Goal: Navigation & Orientation: Find specific page/section

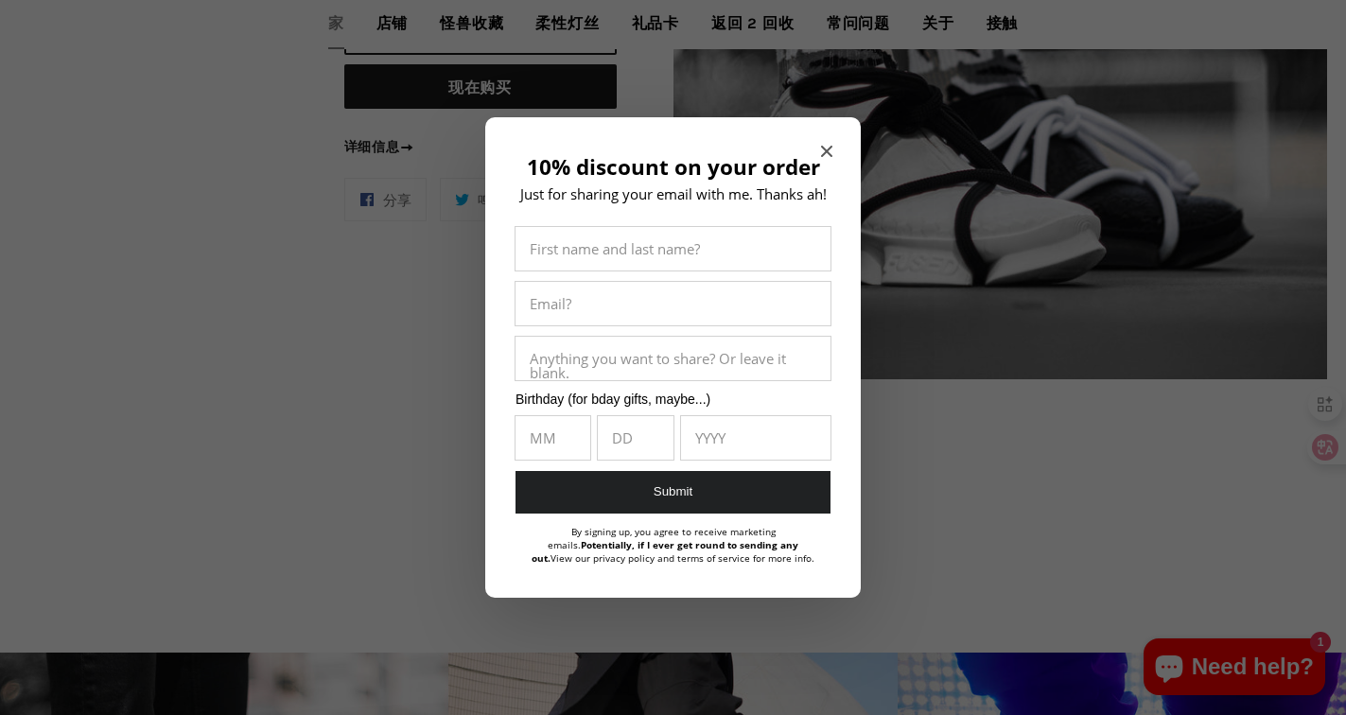
scroll to position [1419, 0]
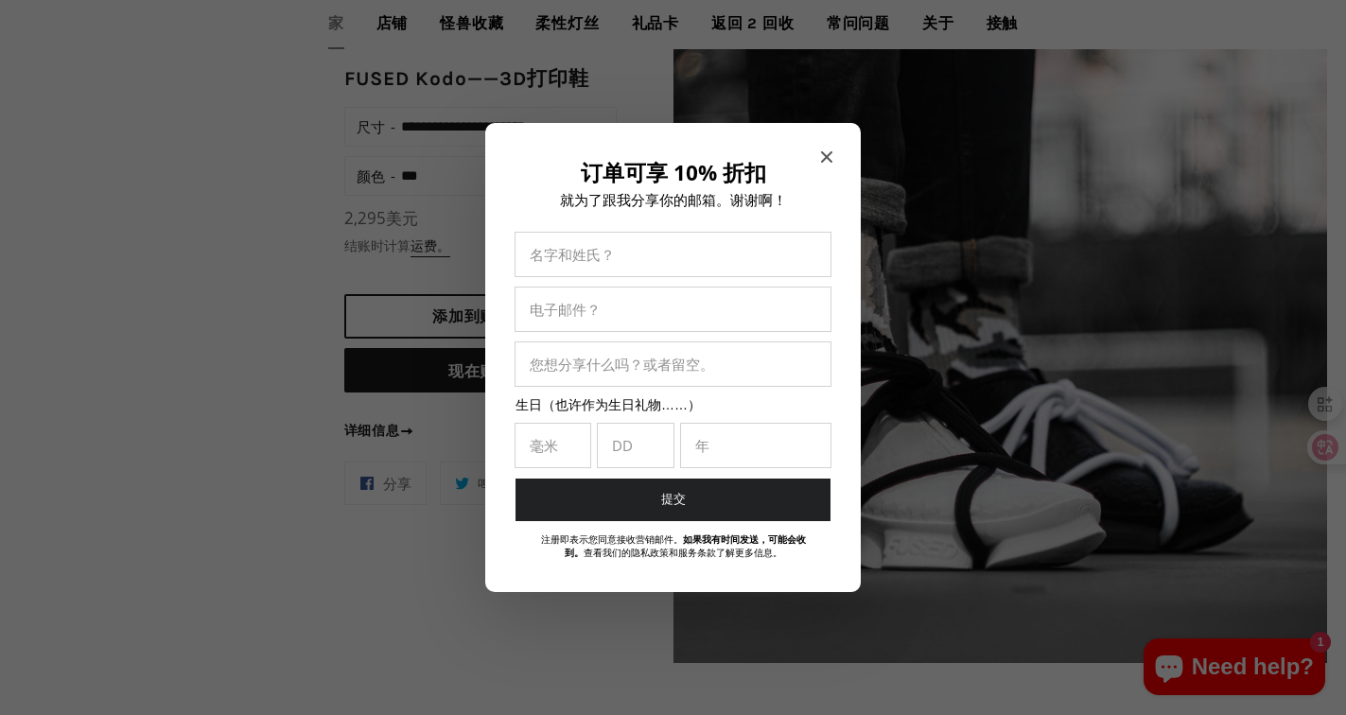
click at [828, 148] on span "关闭模式" at bounding box center [826, 157] width 11 height 19
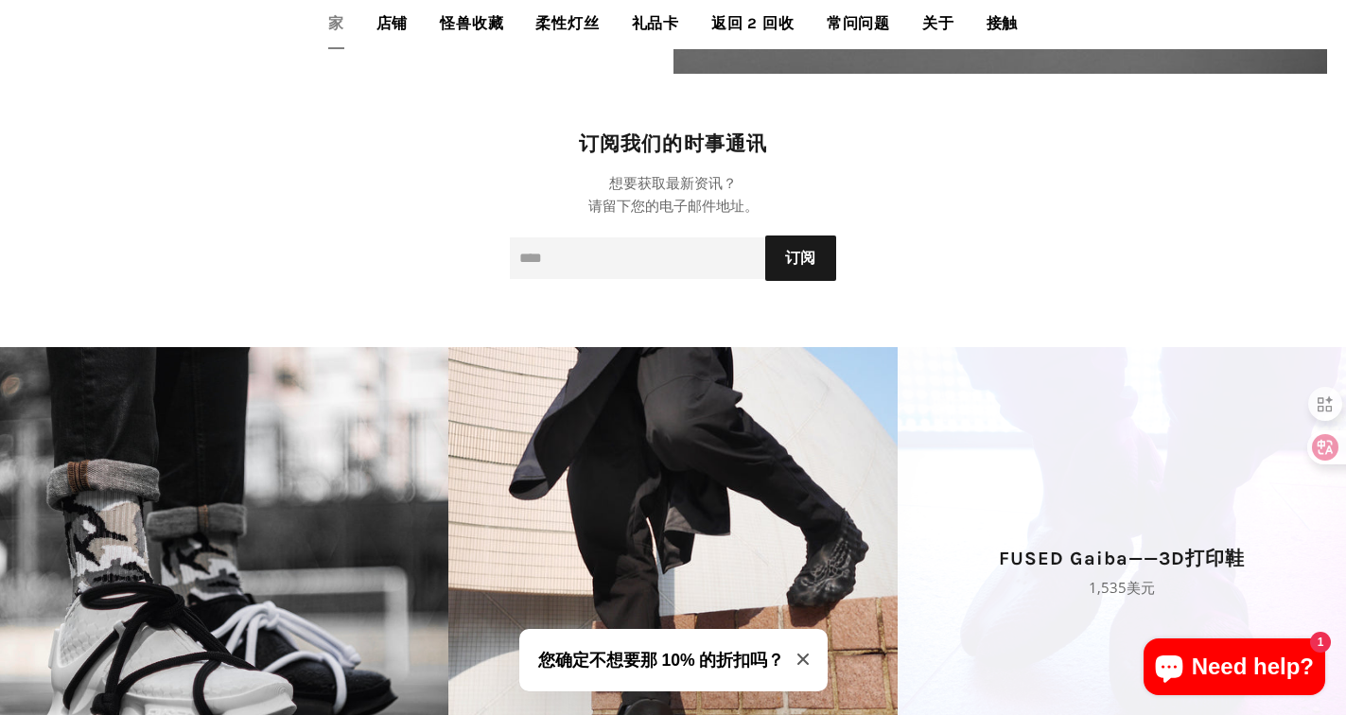
scroll to position [2648, 0]
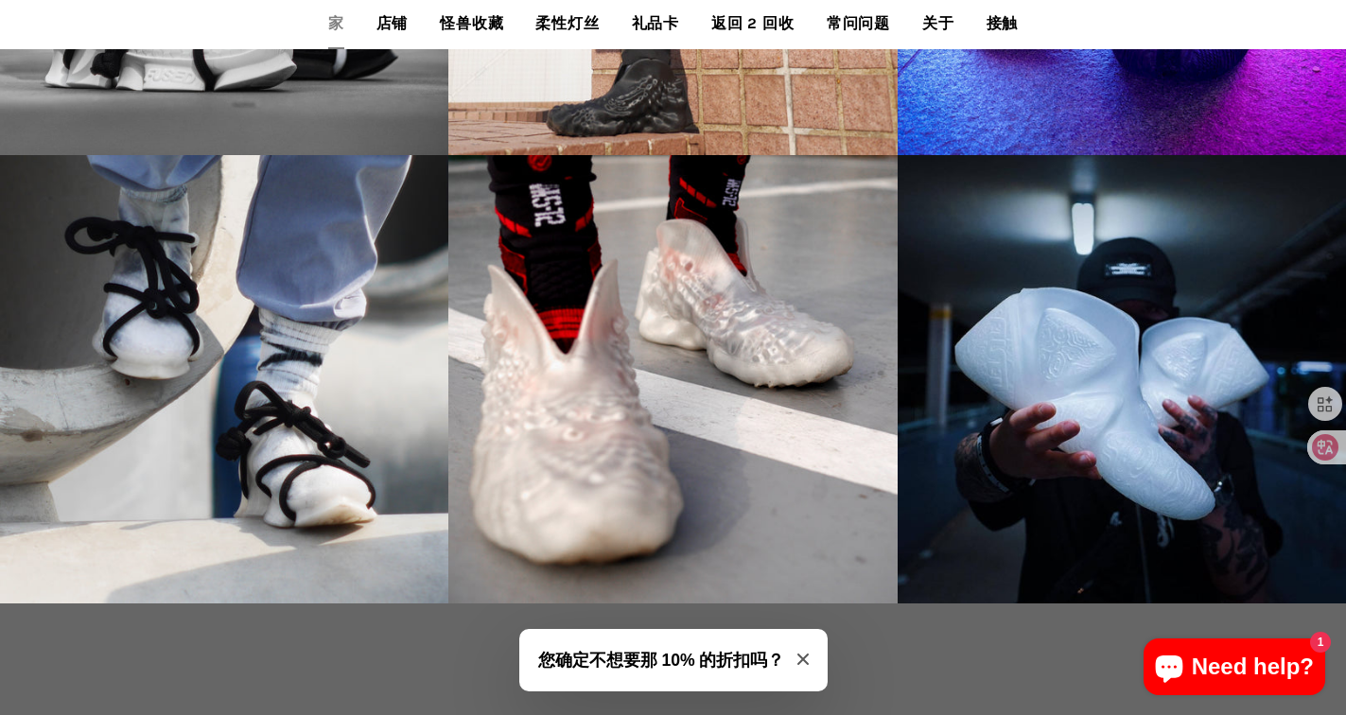
click at [811, 650] on button "您确定不想要那 10% 的折扣吗？" at bounding box center [673, 660] width 308 height 62
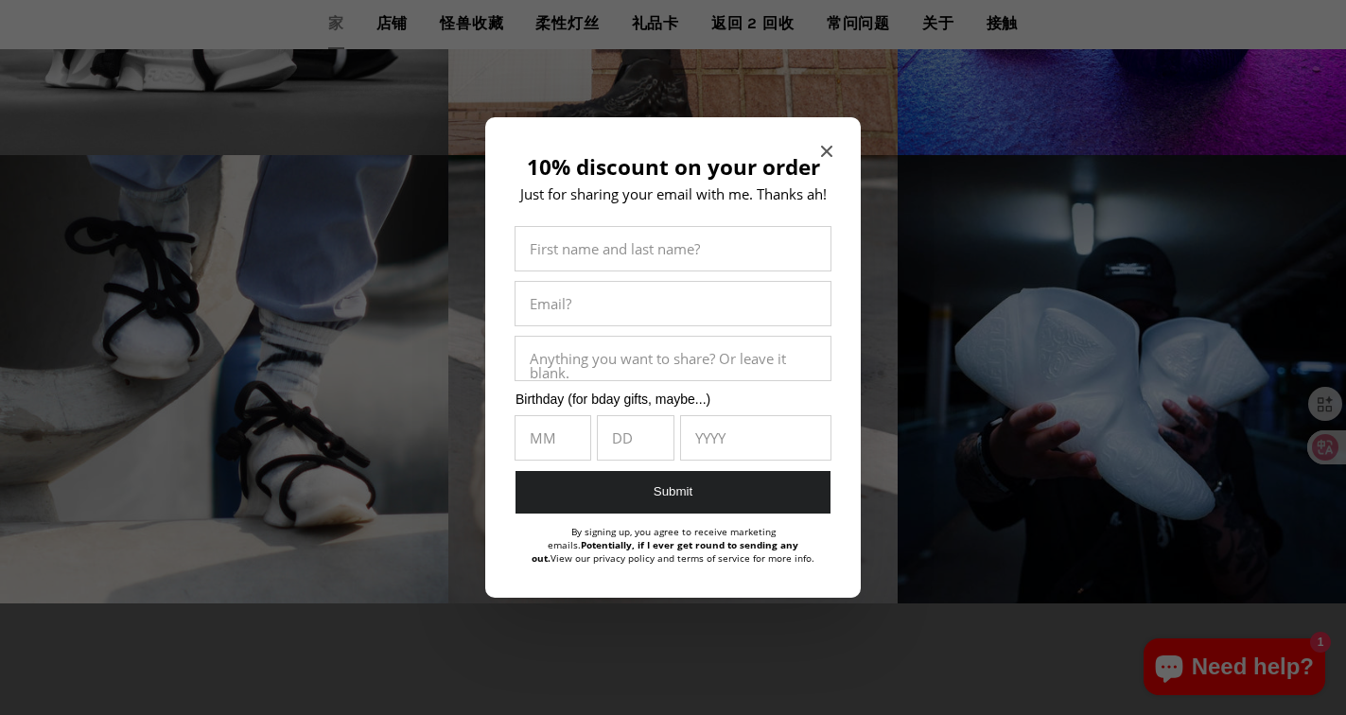
scroll to position [3121, 0]
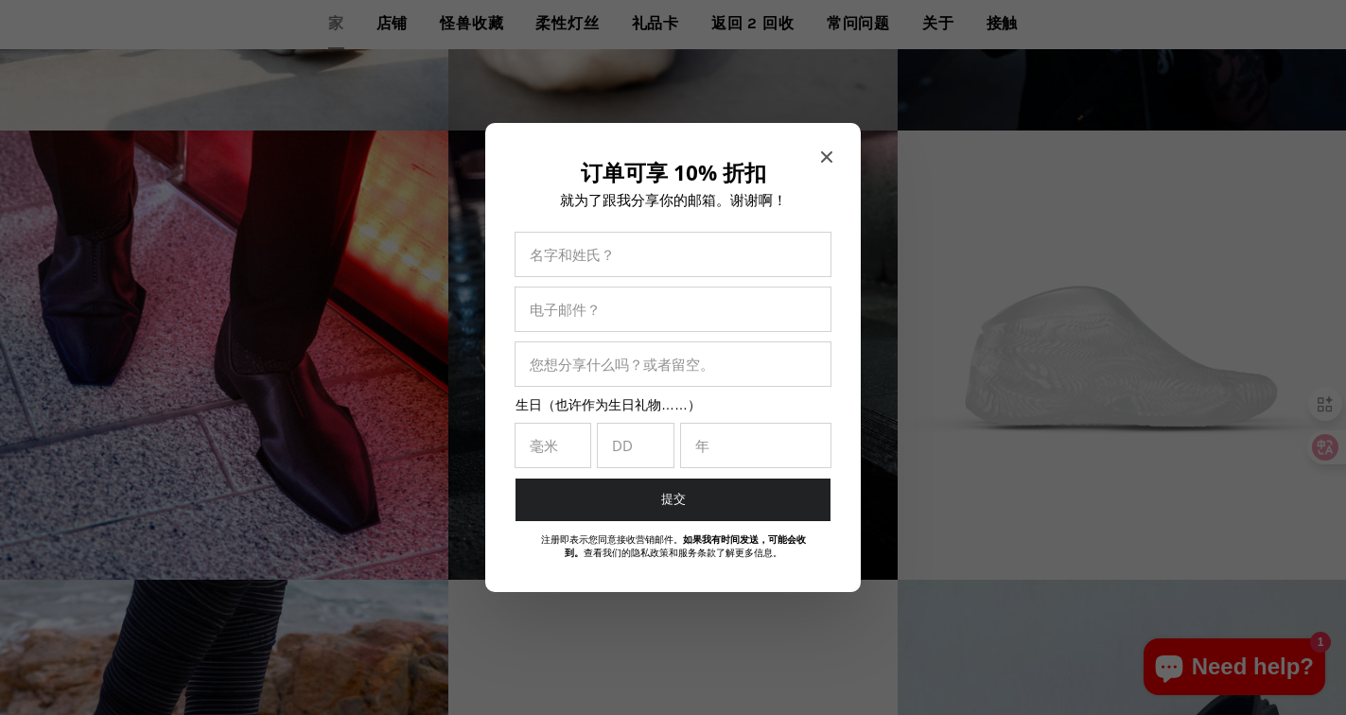
click at [819, 145] on div "订单可享 10% 折扣 就为了跟我分享你的邮箱。谢谢啊！ 名字和姓氏？ 电子邮件？ 您想分享什么吗？或者留空。 生日（也许作为生日礼物……） 毫米 DD 年 …" at bounding box center [672, 357] width 375 height 469
click at [826, 151] on icon "关闭模式" at bounding box center [826, 156] width 11 height 11
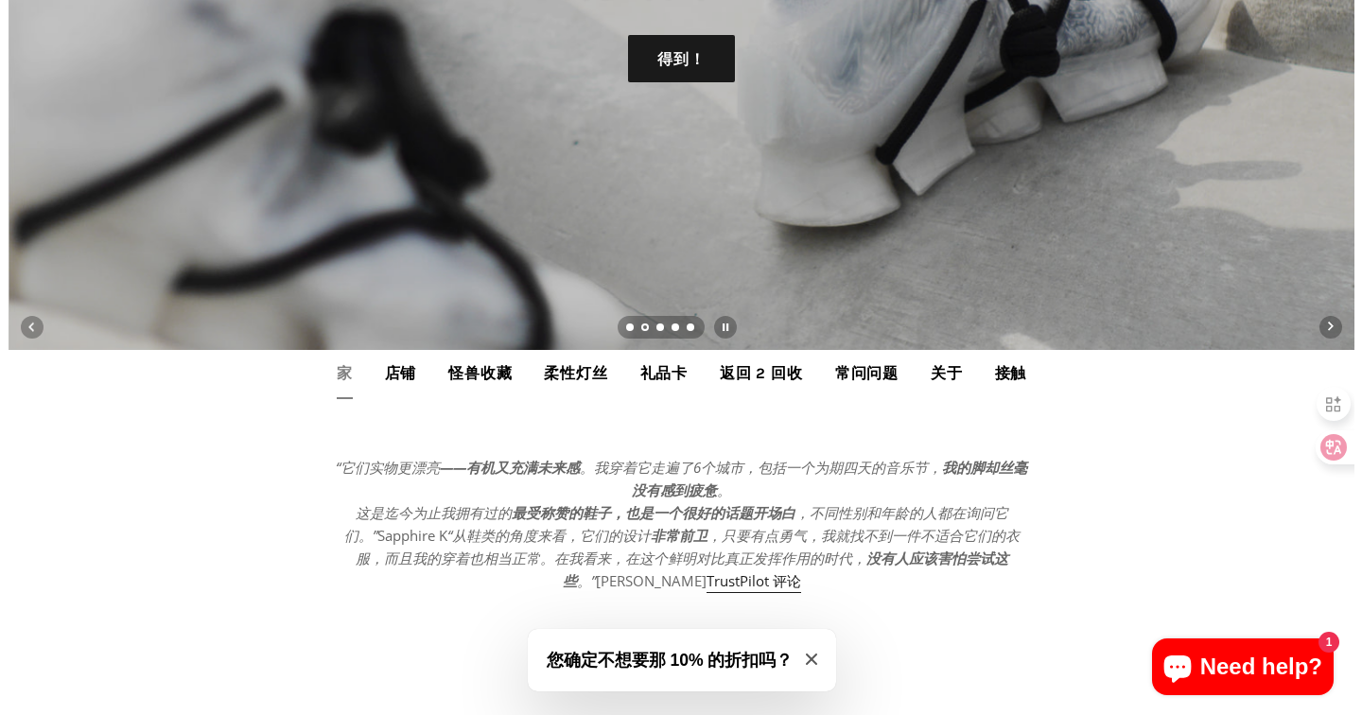
scroll to position [0, 0]
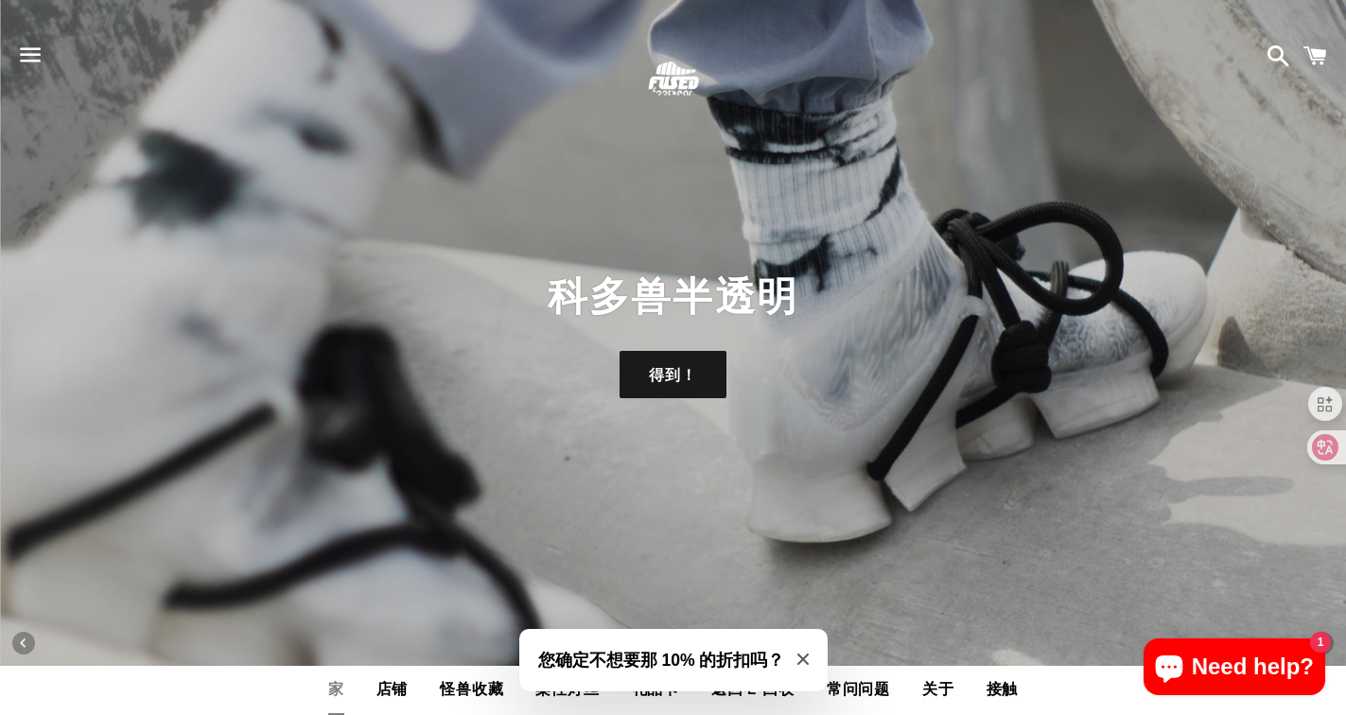
click at [29, 54] on span "button" at bounding box center [30, 54] width 43 height 57
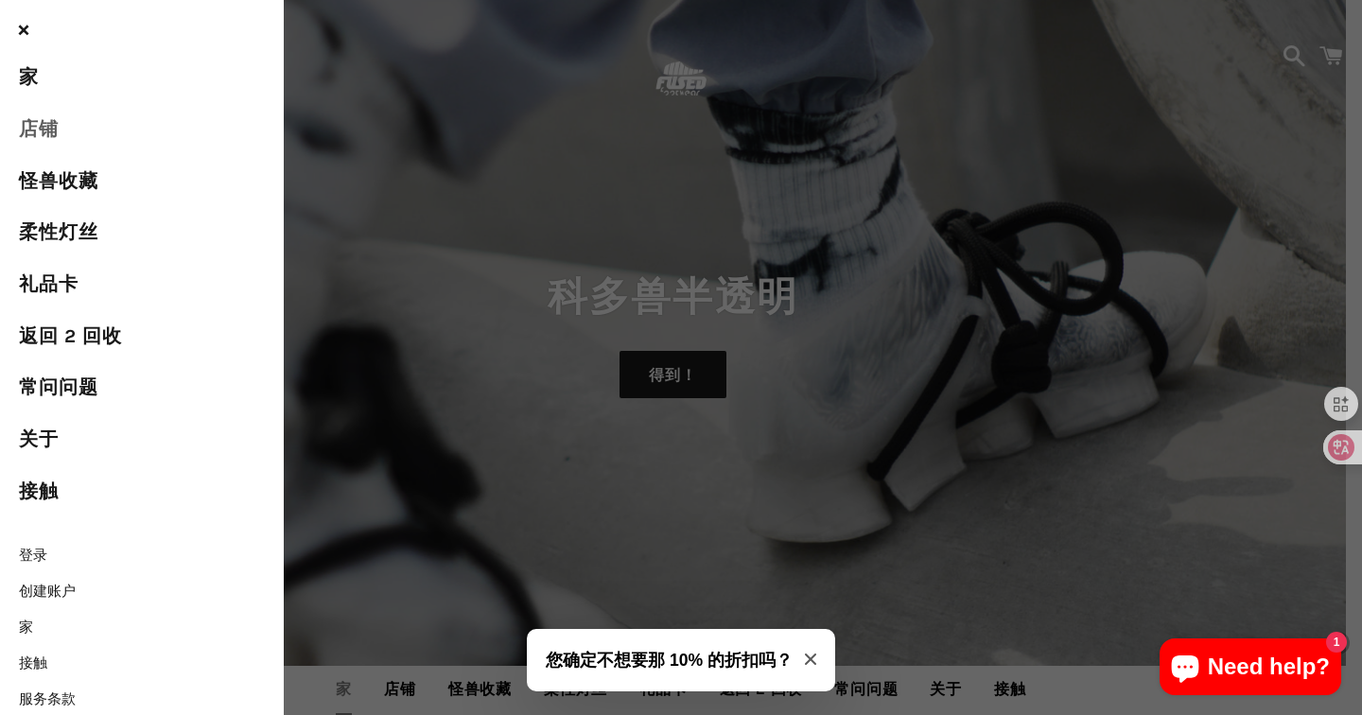
click at [45, 127] on font "店铺" at bounding box center [39, 129] width 40 height 22
click at [805, 661] on icon "关闭模式" at bounding box center [810, 659] width 11 height 11
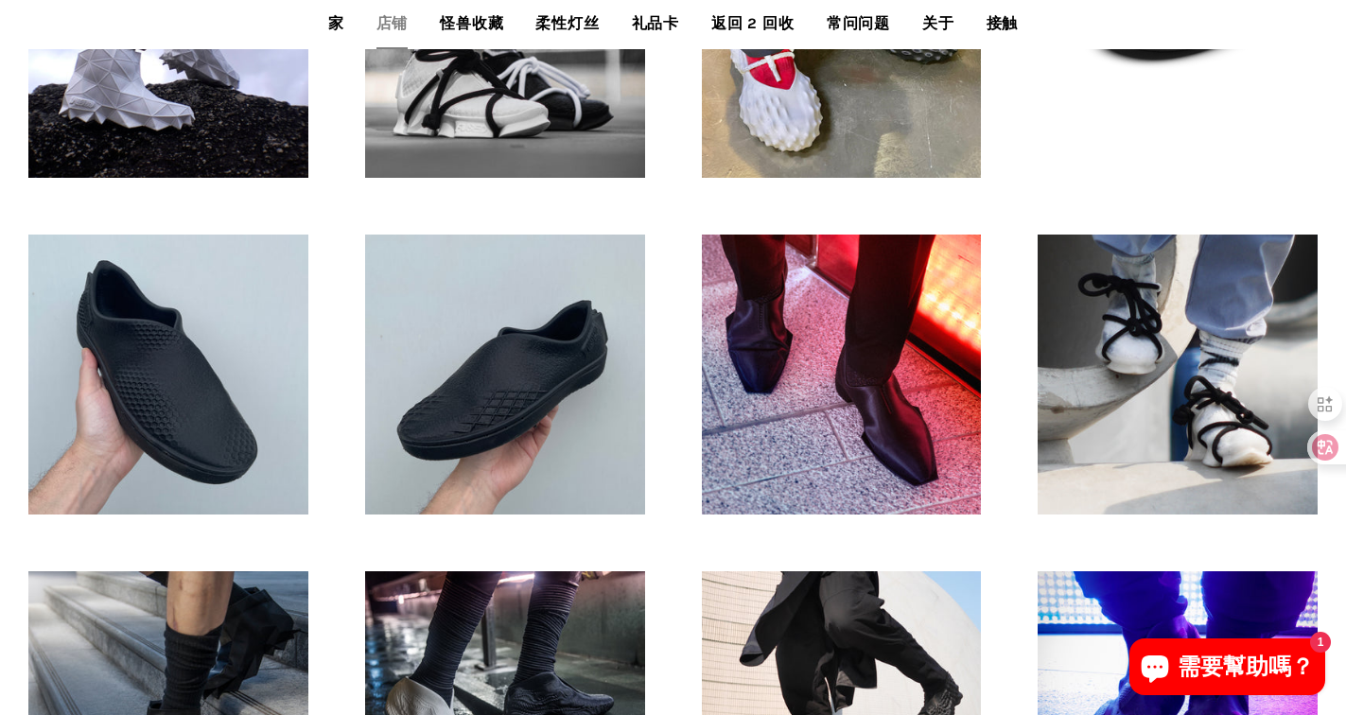
scroll to position [946, 0]
